Goal: Understand process/instructions

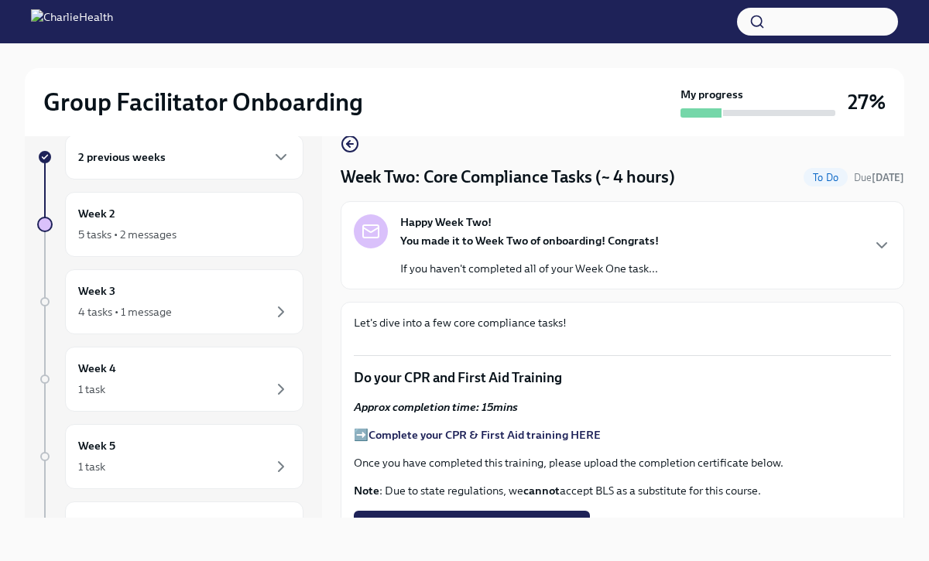
scroll to position [910, 0]
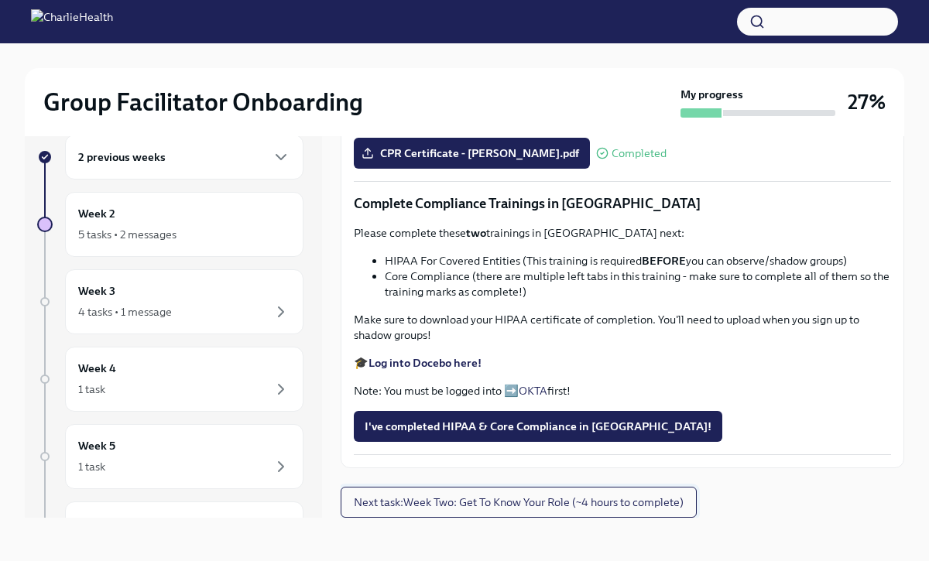
click at [553, 500] on span "Next task : Week Two: Get To Know Your Role (~4 hours to complete)" at bounding box center [519, 502] width 330 height 15
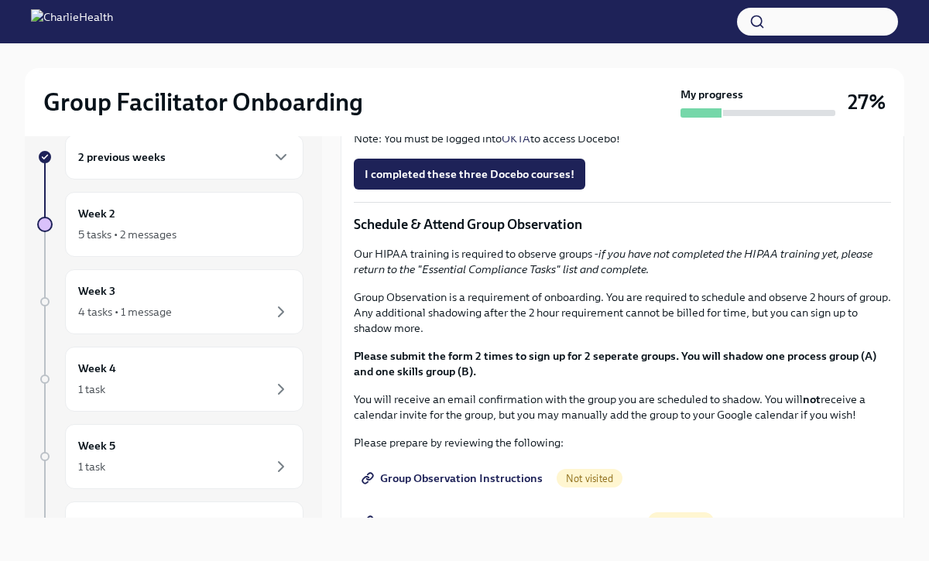
scroll to position [635, 0]
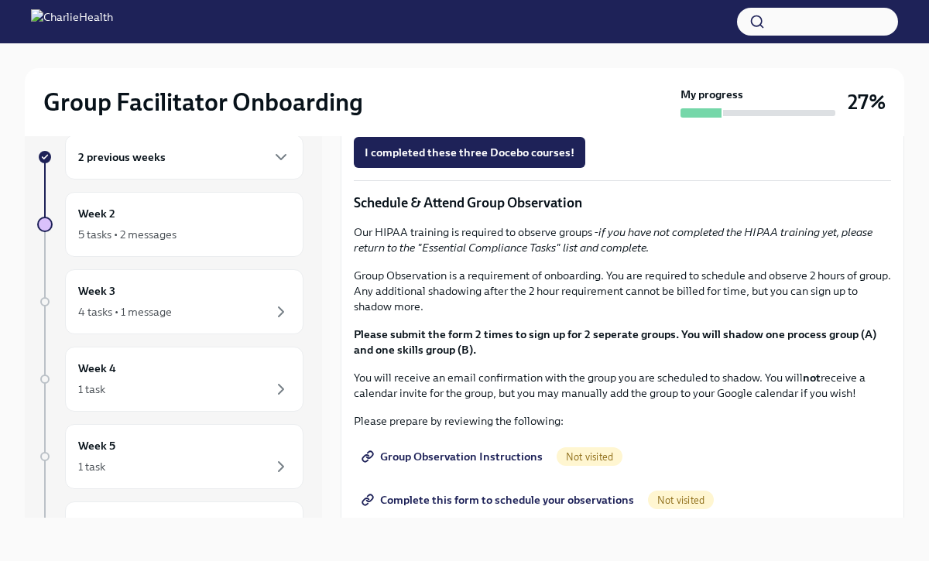
drag, startPoint x: 667, startPoint y: 335, endPoint x: 430, endPoint y: 339, distance: 236.9
copy p "[URL][DOMAIN_NAME][PERSON_NAME]"
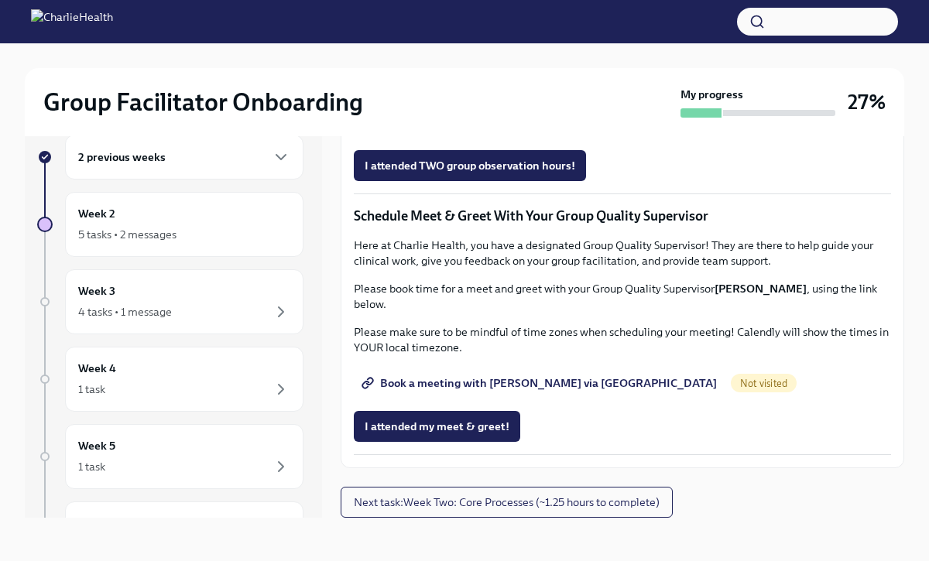
scroll to position [1083, 0]
click at [428, 87] on span "Group Observation Instructions" at bounding box center [454, 78] width 178 height 15
click at [574, 130] on span "Complete this form to schedule your observations" at bounding box center [499, 122] width 269 height 15
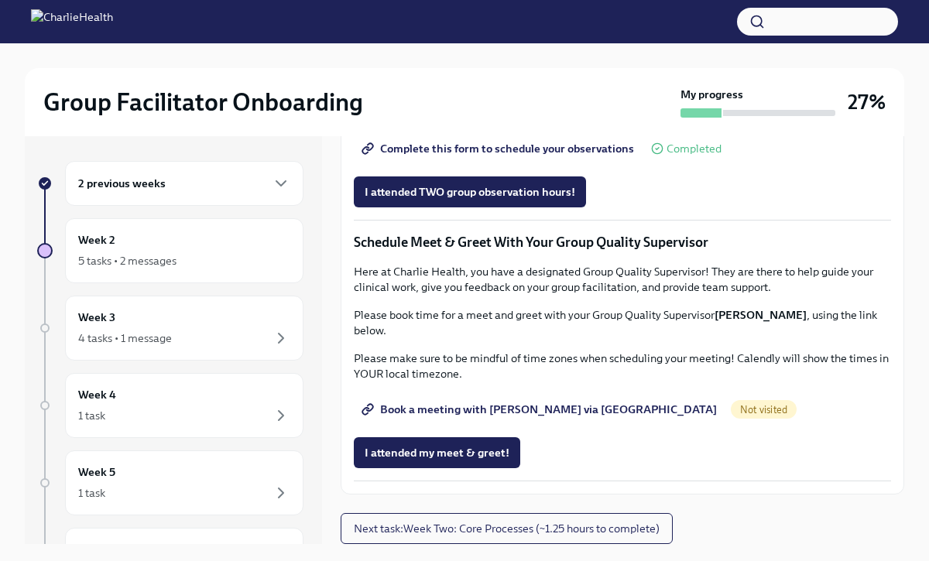
scroll to position [1415, 0]
click at [488, 409] on span "Book a meeting with [PERSON_NAME] via [GEOGRAPHIC_DATA]" at bounding box center [541, 409] width 352 height 15
click at [159, 261] on div "5 tasks • 2 messages" at bounding box center [127, 260] width 98 height 15
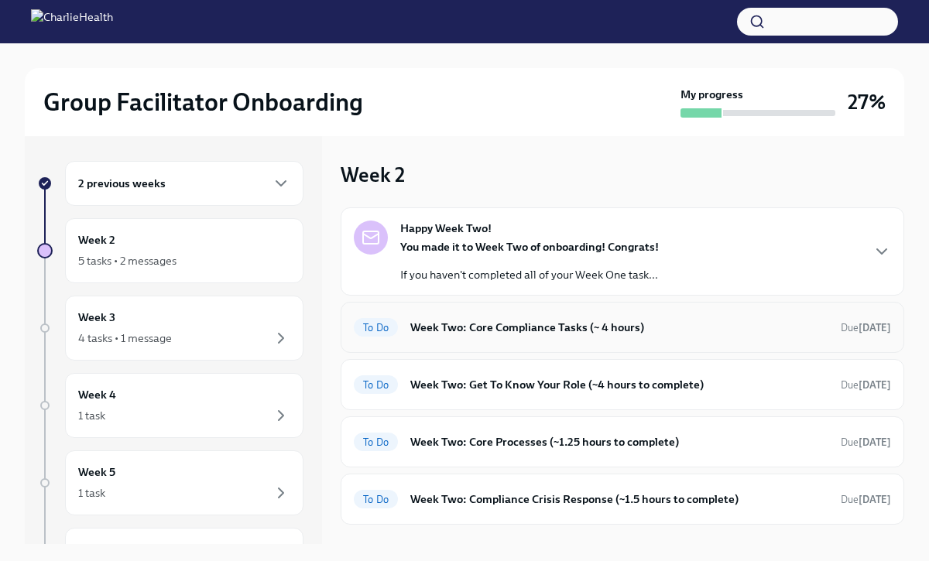
click at [505, 313] on div "To Do Week Two: Core Compliance Tasks (~ 4 hours) Due [DATE]" at bounding box center [622, 327] width 563 height 51
click at [501, 334] on h6 "Week Two: Core Compliance Tasks (~ 4 hours)" at bounding box center [619, 327] width 418 height 17
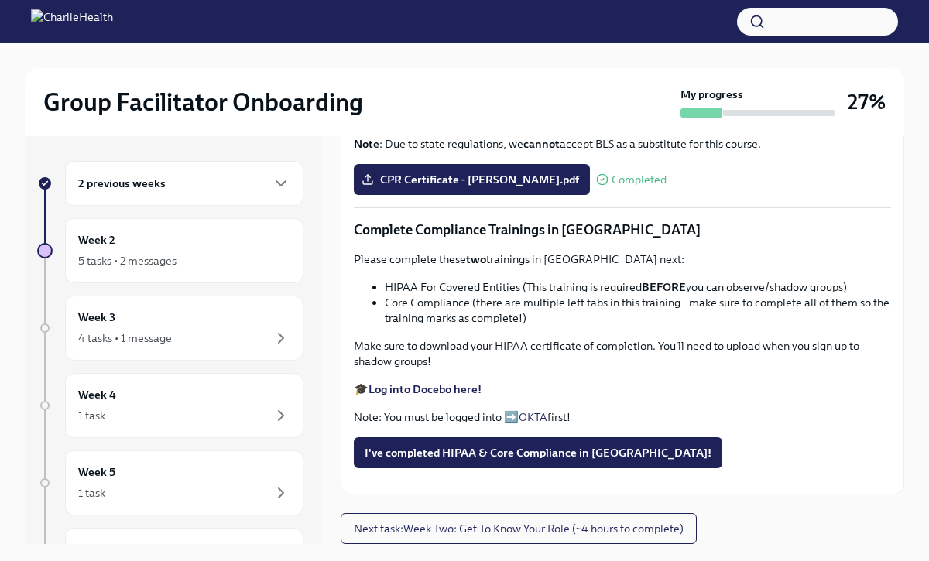
scroll to position [910, 0]
